Goal: Task Accomplishment & Management: Complete application form

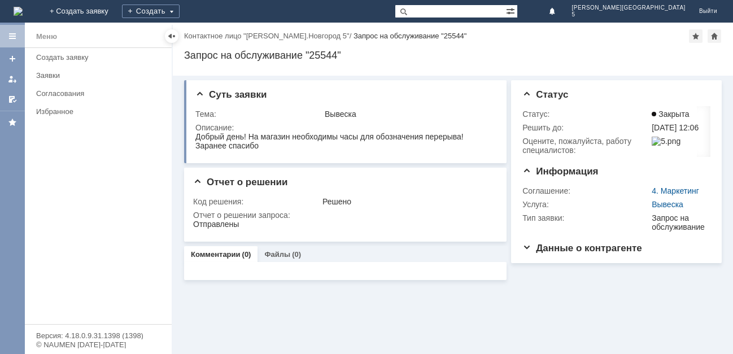
click at [23, 8] on img at bounding box center [18, 11] width 9 height 9
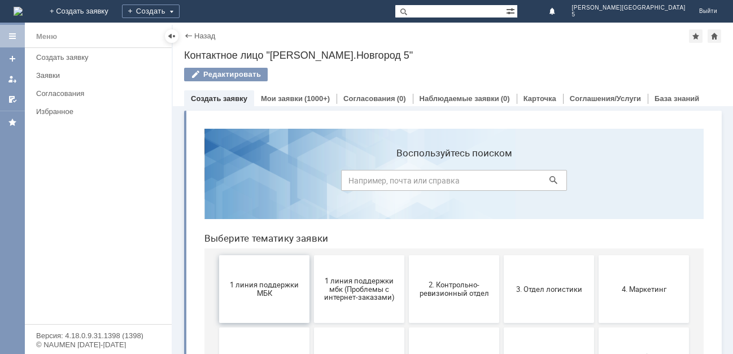
click at [243, 280] on button "1 линия поддержки МБК" at bounding box center [264, 289] width 90 height 68
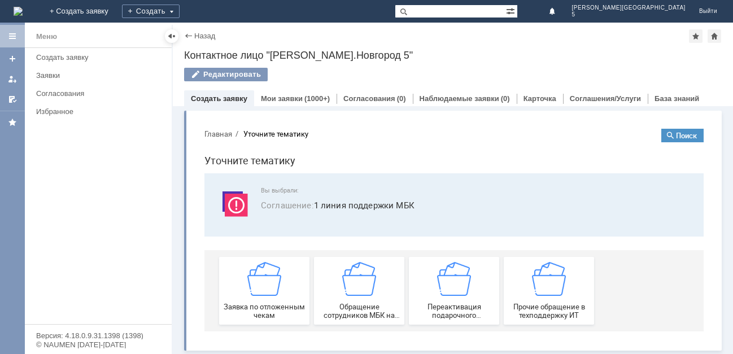
click at [243, 280] on div "Заявка по отложенным чекам" at bounding box center [264, 291] width 84 height 58
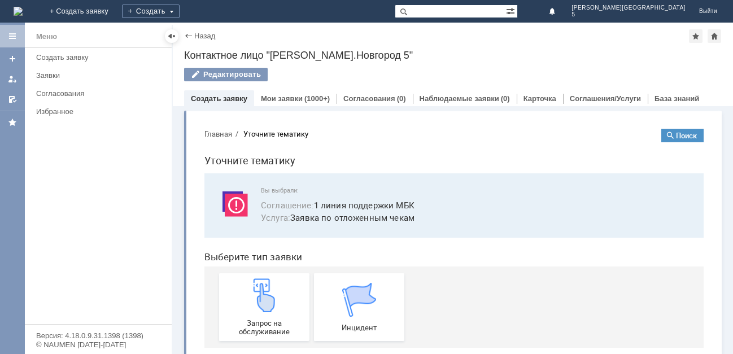
click at [243, 280] on div "Запрос на обслуживание" at bounding box center [264, 307] width 84 height 58
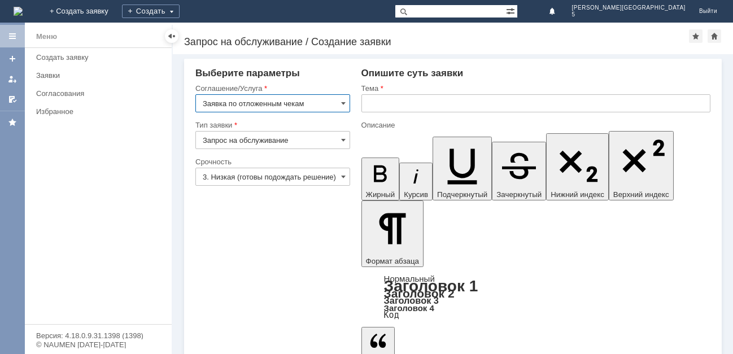
click at [378, 99] on input "text" at bounding box center [535, 103] width 349 height 18
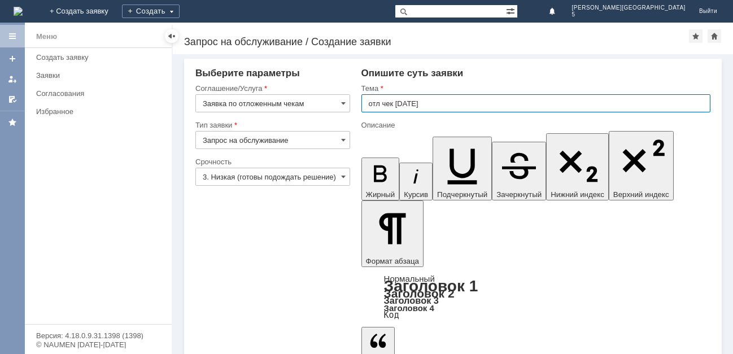
type input "отл чек 10.09.25"
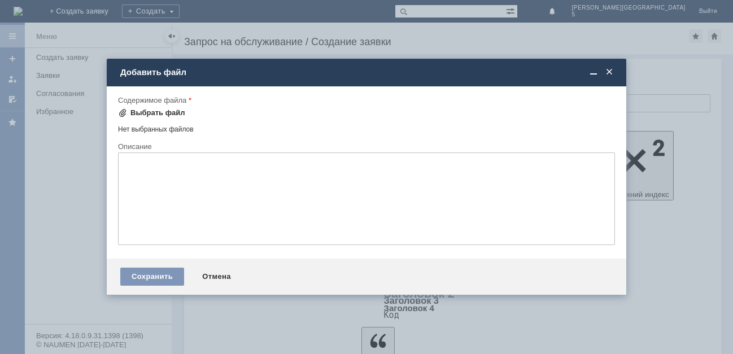
click at [146, 108] on div "Выбрать файл" at bounding box center [157, 112] width 55 height 9
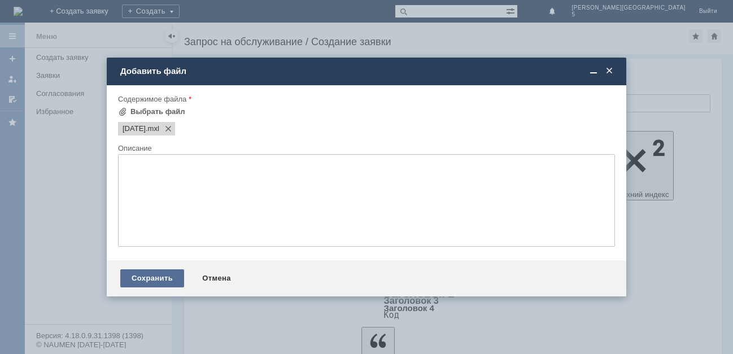
click at [149, 277] on div "Сохранить" at bounding box center [152, 278] width 64 height 18
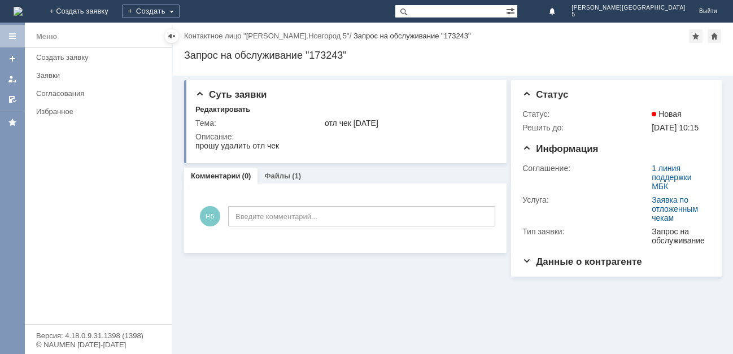
click at [23, 8] on img at bounding box center [18, 11] width 9 height 9
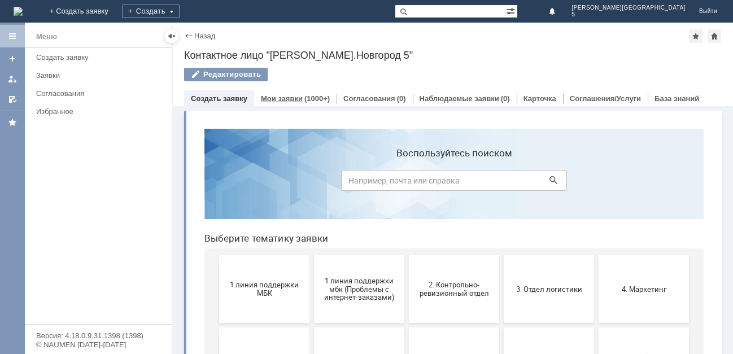
click at [303, 94] on div "Мои заявки (1000+)" at bounding box center [295, 98] width 82 height 16
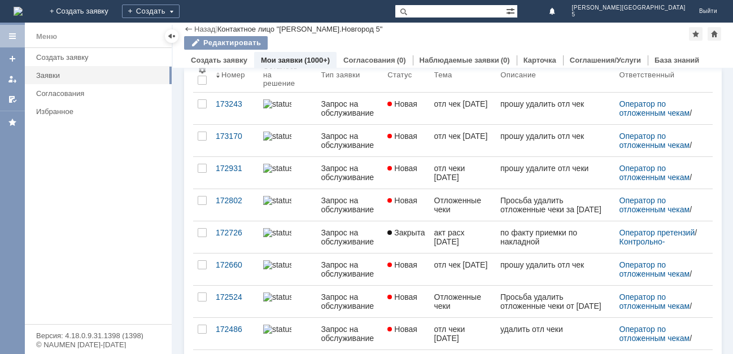
scroll to position [56, 0]
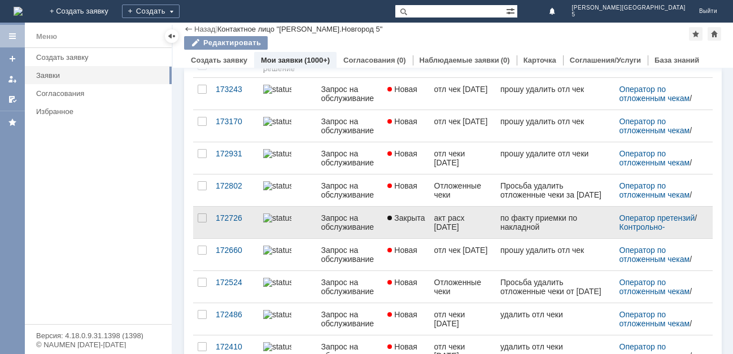
click at [449, 224] on div "акт расх 02.09.25" at bounding box center [463, 222] width 58 height 18
